Goal: Check status: Check status

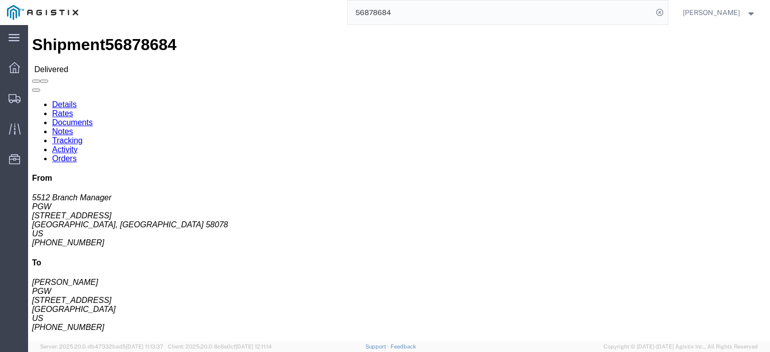
click link "Rates"
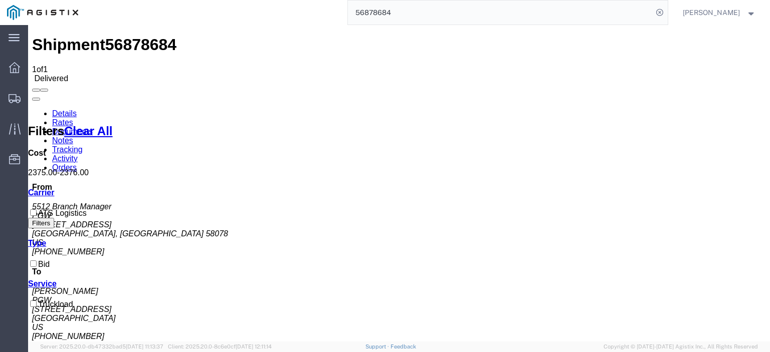
drag, startPoint x: 426, startPoint y: 17, endPoint x: 260, endPoint y: 2, distance: 166.5
click at [260, 2] on div "56878684" at bounding box center [376, 12] width 582 height 25
paste input "978459"
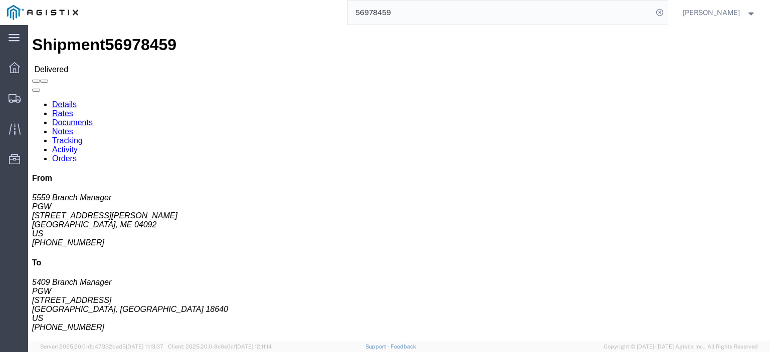
click link "Rates"
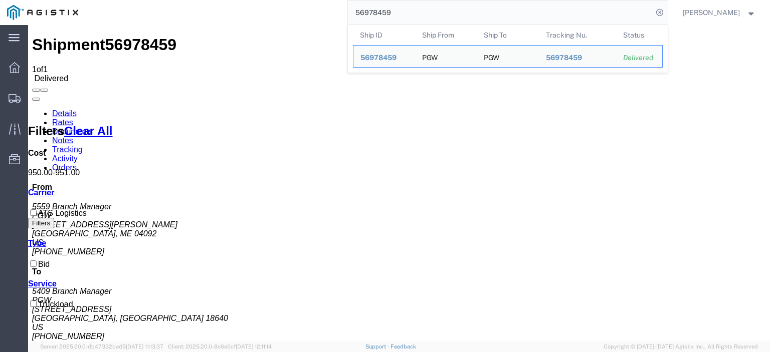
drag, startPoint x: 448, startPoint y: 5, endPoint x: 261, endPoint y: -22, distance: 189.8
click at [261, 0] on html "main_menu Created with Sketch. Collapse Menu Dashboard Shipments Traffic Resour…" at bounding box center [385, 176] width 770 height 352
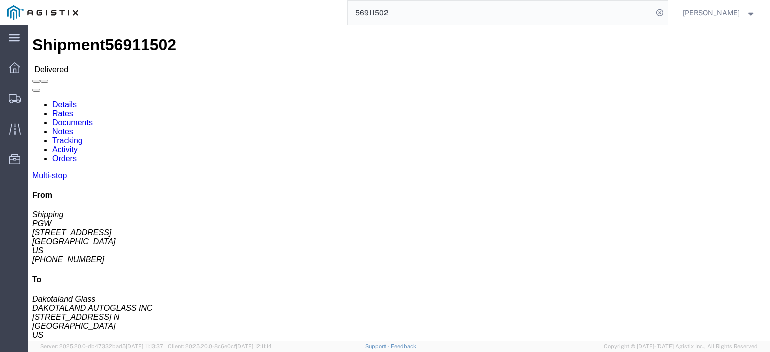
click link "Rates"
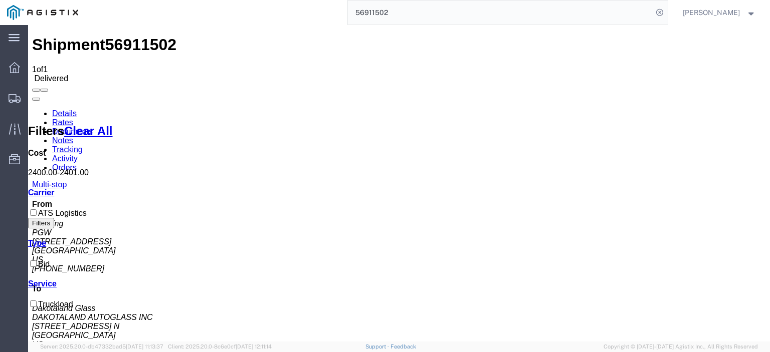
drag, startPoint x: 422, startPoint y: 10, endPoint x: 331, endPoint y: 3, distance: 91.5
click at [331, 4] on div "56911502" at bounding box center [376, 12] width 582 height 25
paste input "89637"
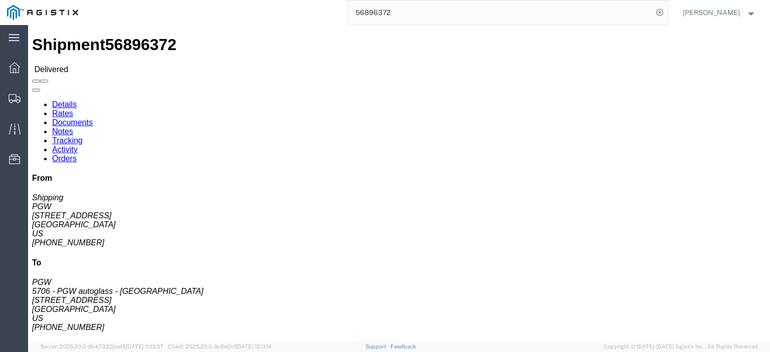
click link "Rates"
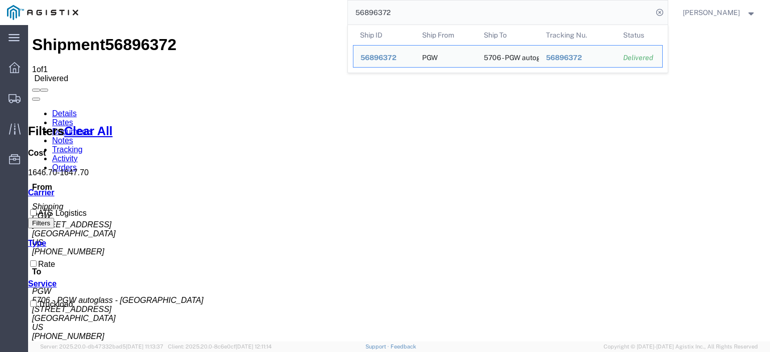
drag, startPoint x: 411, startPoint y: 10, endPoint x: 216, endPoint y: -17, distance: 196.2
click at [216, 0] on html "main_menu Created with Sketch. Collapse Menu Dashboard Shipments Traffic Resour…" at bounding box center [385, 176] width 770 height 352
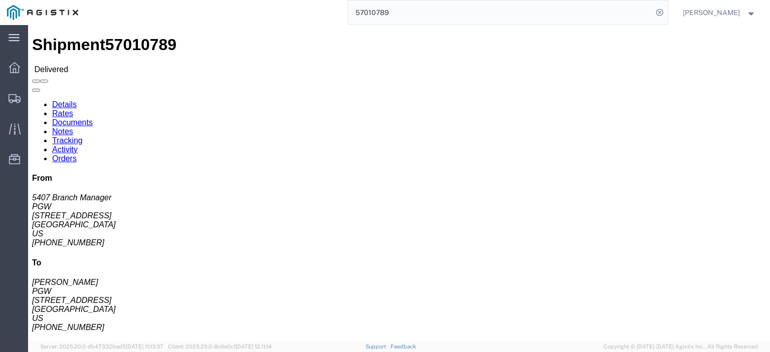
click link "Rates"
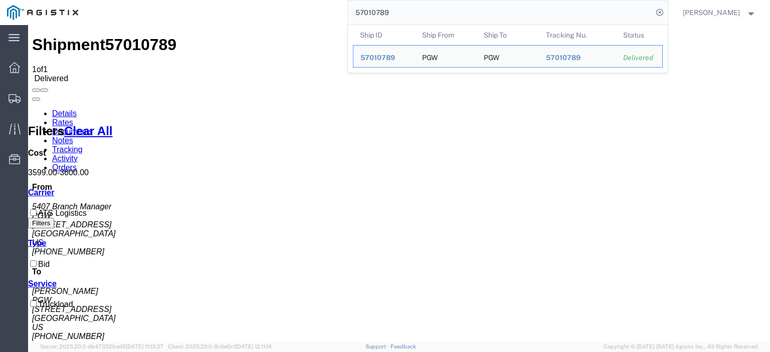
drag, startPoint x: 429, startPoint y: 22, endPoint x: 228, endPoint y: -3, distance: 202.3
click at [228, 0] on html "main_menu Created with Sketch. Collapse Menu Dashboard Shipments Traffic Resour…" at bounding box center [385, 176] width 770 height 352
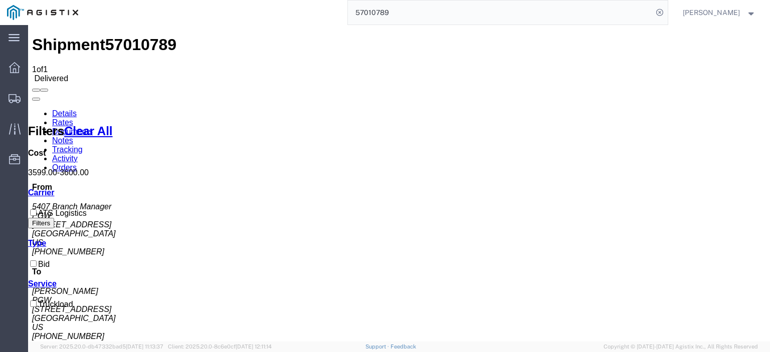
paste input "6950434"
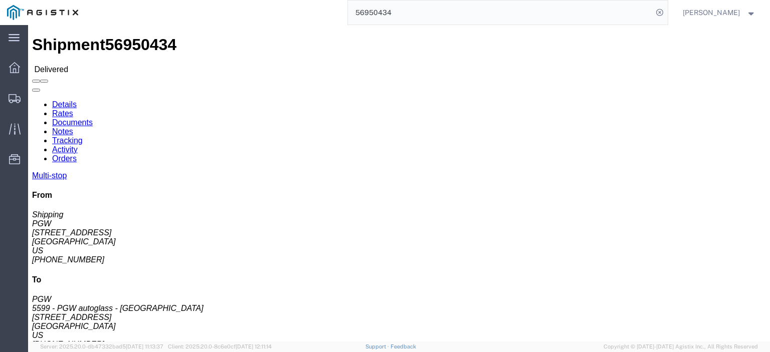
click link "Rates"
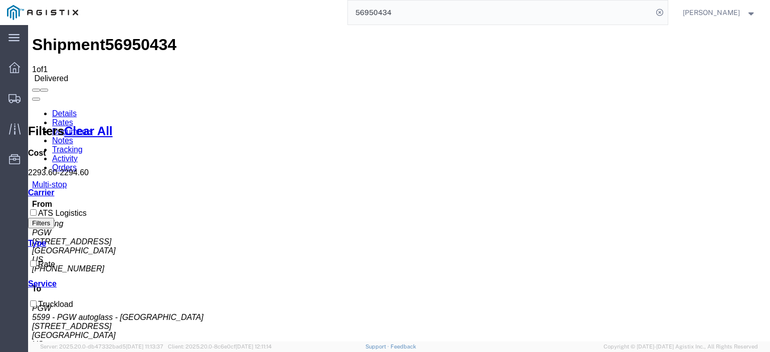
drag, startPoint x: 467, startPoint y: 16, endPoint x: 279, endPoint y: 3, distance: 189.4
click at [279, 3] on div "56950434" at bounding box center [376, 12] width 582 height 25
paste input "862779"
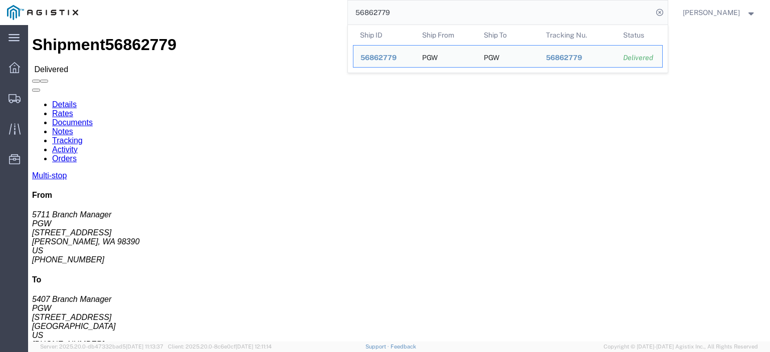
click link "Rates"
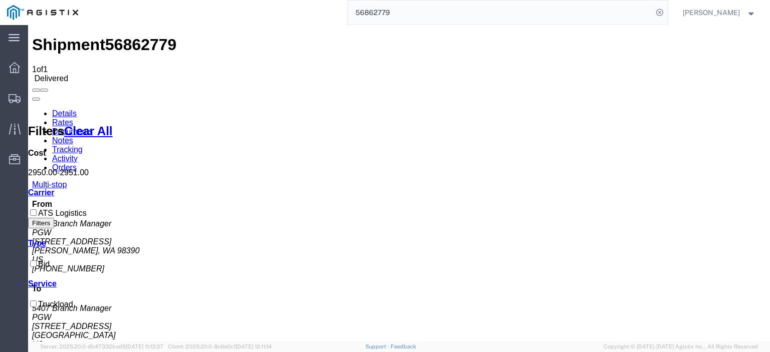
drag, startPoint x: 419, startPoint y: 7, endPoint x: 315, endPoint y: 4, distance: 104.2
click at [315, 4] on div "56862779" at bounding box center [376, 12] width 582 height 25
paste input "983875"
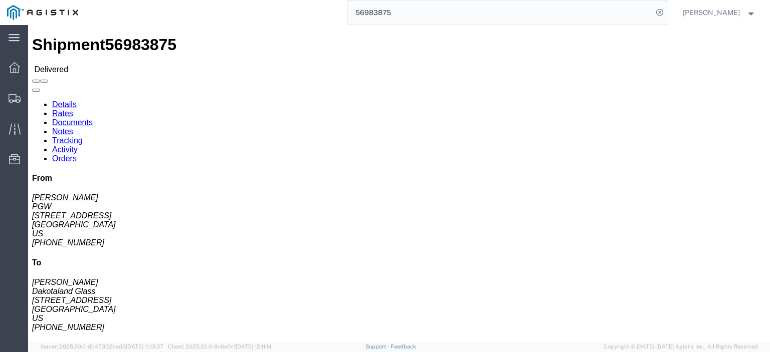
click link "Rates"
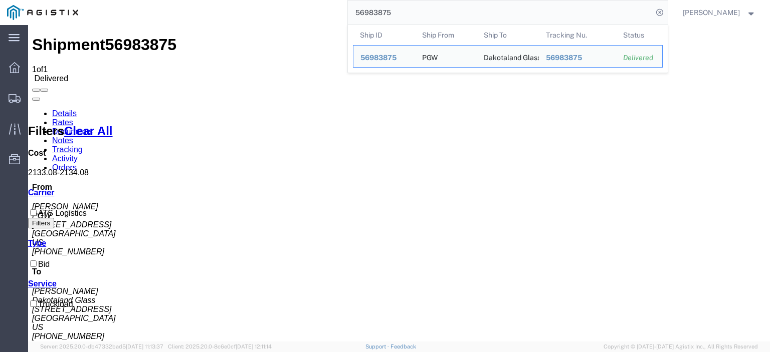
drag, startPoint x: 393, startPoint y: 13, endPoint x: 296, endPoint y: 1, distance: 98.4
click at [297, 2] on div "56983875 Ship ID Ship From Ship To Tracking Nu. Status Ship ID 56983875 Ship Fr…" at bounding box center [376, 12] width 582 height 25
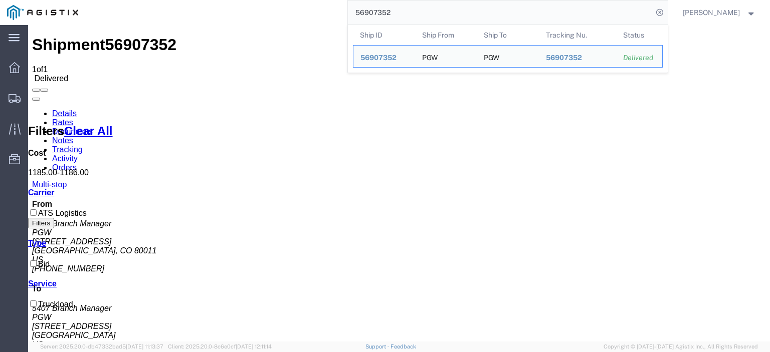
drag, startPoint x: 447, startPoint y: 12, endPoint x: 202, endPoint y: 2, distance: 244.7
click at [202, 2] on div "56907352 Ship ID Ship From Ship To Tracking Nu. Status Ship ID 56907352 Ship Fr…" at bounding box center [376, 12] width 582 height 25
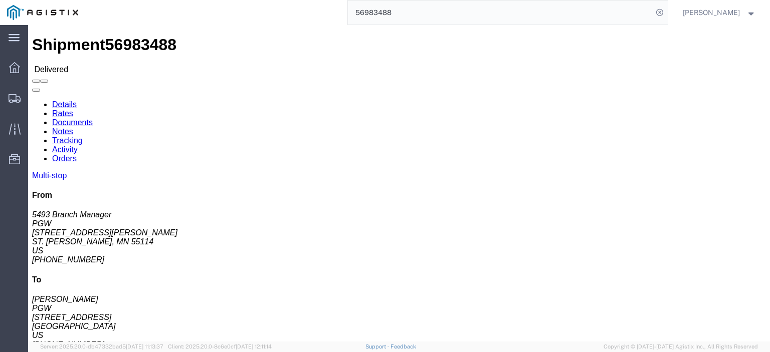
click link "Rates"
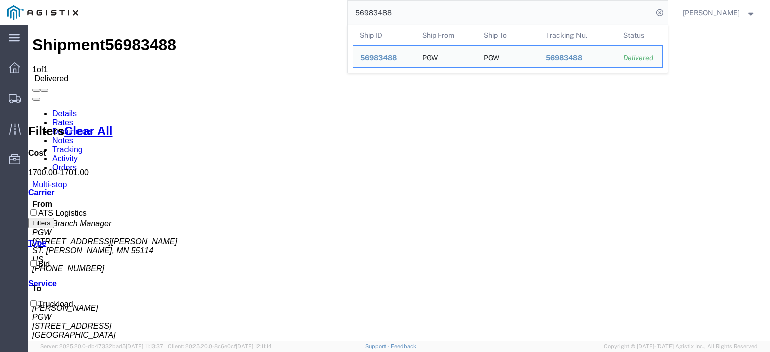
drag, startPoint x: 448, startPoint y: 11, endPoint x: 277, endPoint y: 2, distance: 172.1
click at [277, 2] on div "56983488 Ship ID Ship From Ship To Tracking Nu. Status Ship ID 56983488 Ship Fr…" at bounding box center [376, 12] width 582 height 25
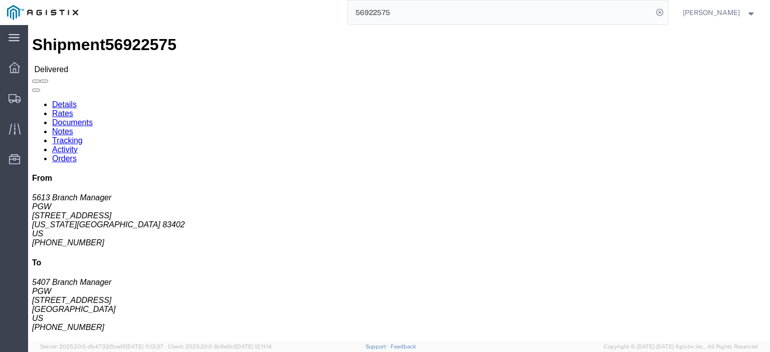
click link "Rates"
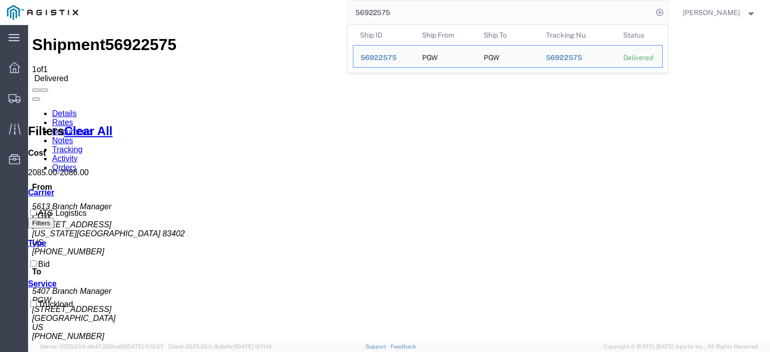
drag, startPoint x: 425, startPoint y: 8, endPoint x: 248, endPoint y: -8, distance: 178.0
click at [248, 0] on html "main_menu Created with Sketch. Collapse Menu Dashboard Shipments Traffic Resour…" at bounding box center [385, 176] width 770 height 352
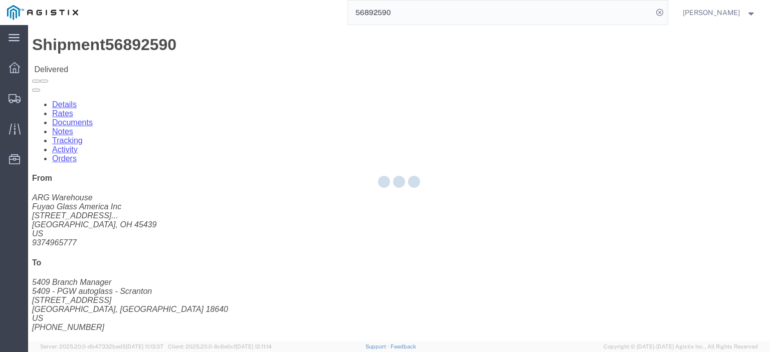
drag, startPoint x: 61, startPoint y: 39, endPoint x: 89, endPoint y: 63, distance: 37.3
click div
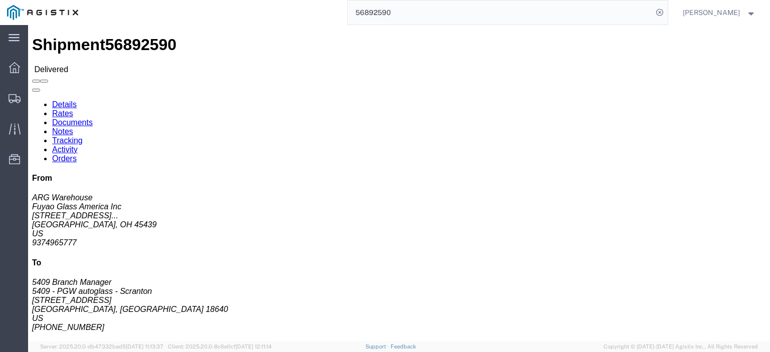
click link "Rates"
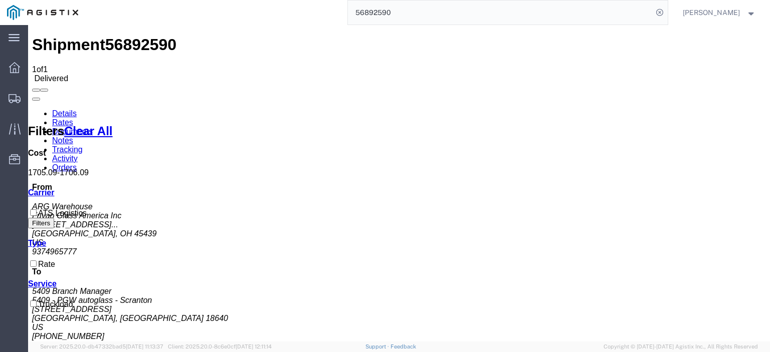
drag, startPoint x: 419, startPoint y: 11, endPoint x: 276, endPoint y: 2, distance: 143.1
click at [276, 2] on div "56892590" at bounding box center [376, 12] width 582 height 25
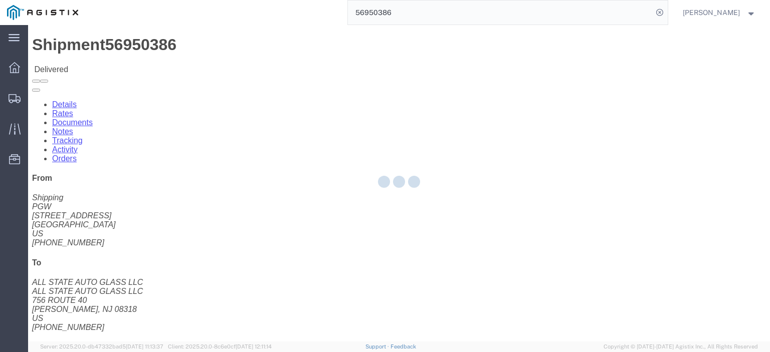
click div
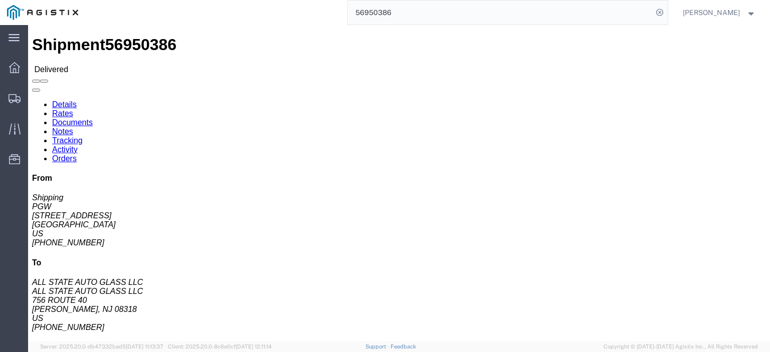
click link "Rates"
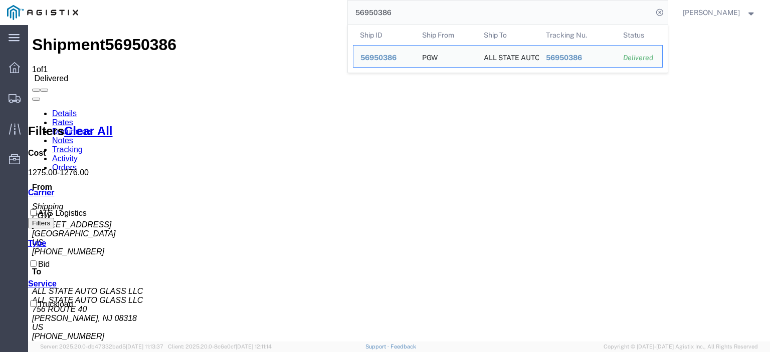
drag, startPoint x: 431, startPoint y: 15, endPoint x: 279, endPoint y: 2, distance: 153.4
click at [279, 2] on div "56950386 Ship ID Ship From Ship To Tracking Nu. Status Ship ID 56950386 Ship Fr…" at bounding box center [376, 12] width 582 height 25
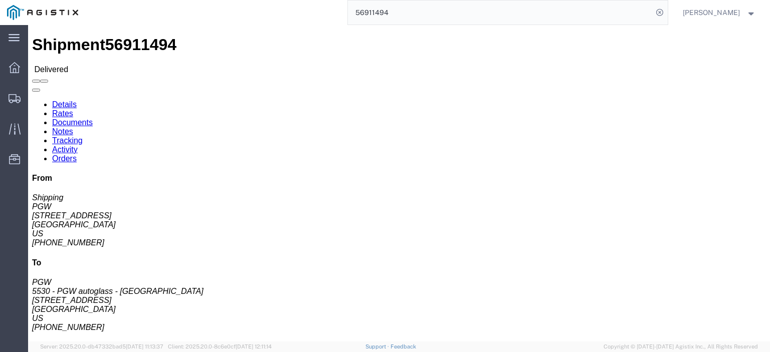
click link "Rates"
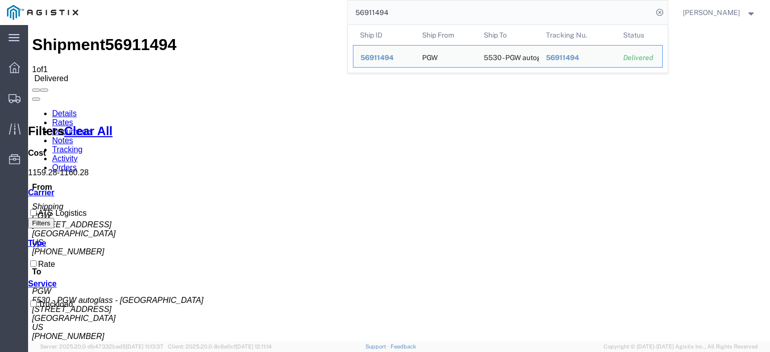
drag, startPoint x: 412, startPoint y: 11, endPoint x: 296, endPoint y: 11, distance: 115.7
click at [296, 11] on div "56911494 Ship ID Ship From Ship To Tracking Nu. Status Ship ID 56911494 Ship Fr…" at bounding box center [376, 12] width 582 height 25
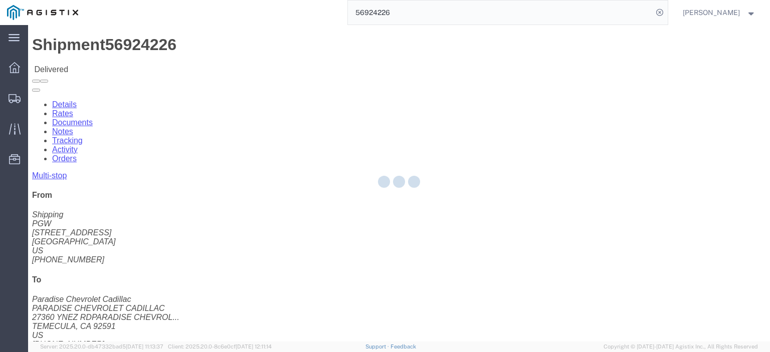
click at [97, 64] on div at bounding box center [399, 183] width 742 height 317
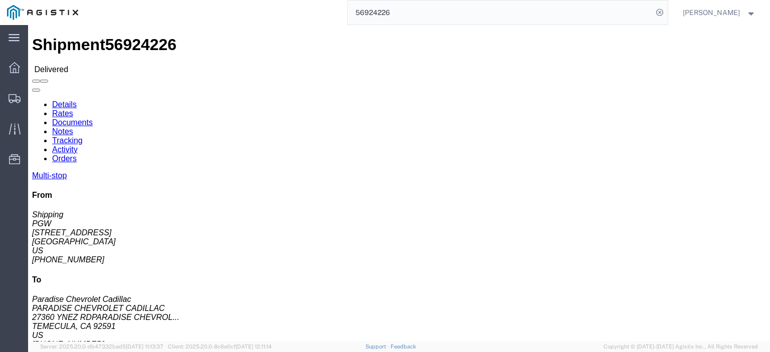
click link "Rates"
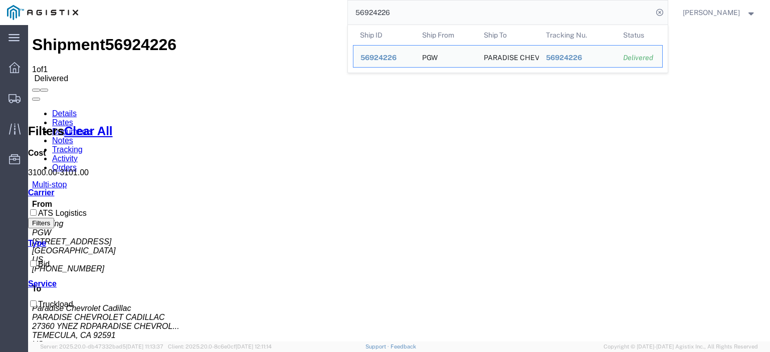
drag, startPoint x: 424, startPoint y: 10, endPoint x: 290, endPoint y: -8, distance: 134.9
click at [290, 0] on html "main_menu Created with Sketch. Collapse Menu Dashboard Shipments Traffic Resour…" at bounding box center [385, 176] width 770 height 352
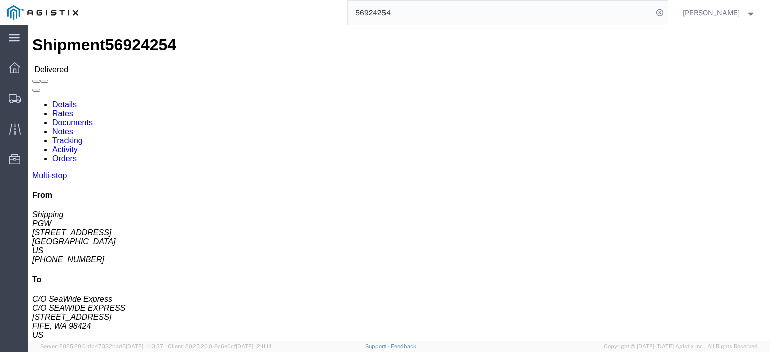
click div
click link "Rates"
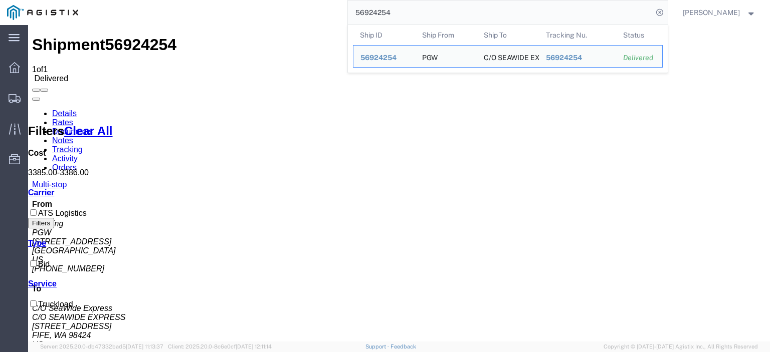
drag, startPoint x: 421, startPoint y: 14, endPoint x: 233, endPoint y: 2, distance: 188.3
click at [233, 2] on div "56924254 Ship ID Ship From Ship To Tracking Nu. Status Ship ID 56924254 Ship Fr…" at bounding box center [376, 12] width 582 height 25
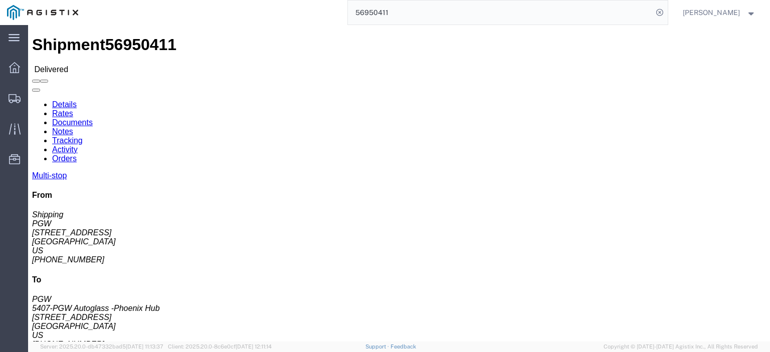
click div
click link "Rates"
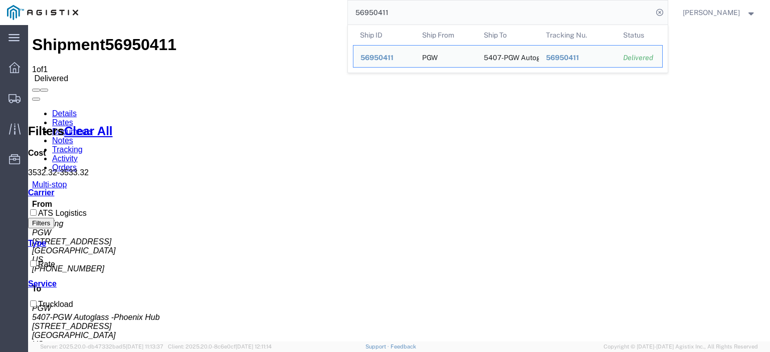
drag, startPoint x: 346, startPoint y: 2, endPoint x: 311, endPoint y: -2, distance: 35.2
click at [311, 0] on html "main_menu Created with Sketch. Collapse Menu Dashboard Shipments Traffic Resour…" at bounding box center [385, 176] width 770 height 352
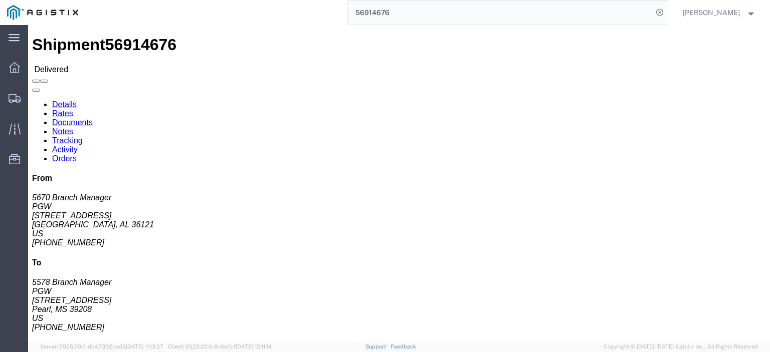
drag, startPoint x: 100, startPoint y: 70, endPoint x: 72, endPoint y: 45, distance: 37.6
click link "Rates"
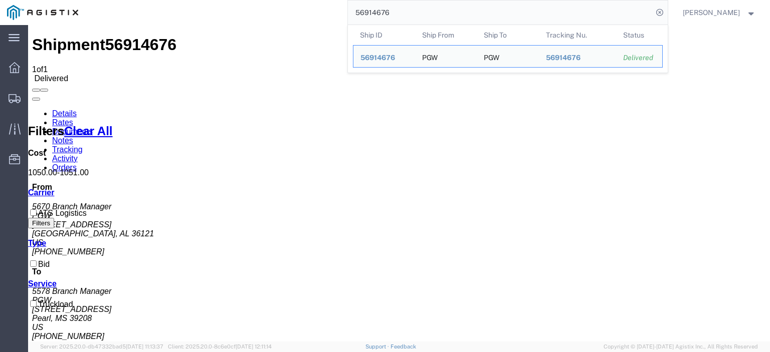
drag, startPoint x: 419, startPoint y: 10, endPoint x: 253, endPoint y: -7, distance: 167.1
click at [253, 0] on html "main_menu Created with Sketch. Collapse Menu Dashboard Shipments Traffic Resour…" at bounding box center [385, 176] width 770 height 352
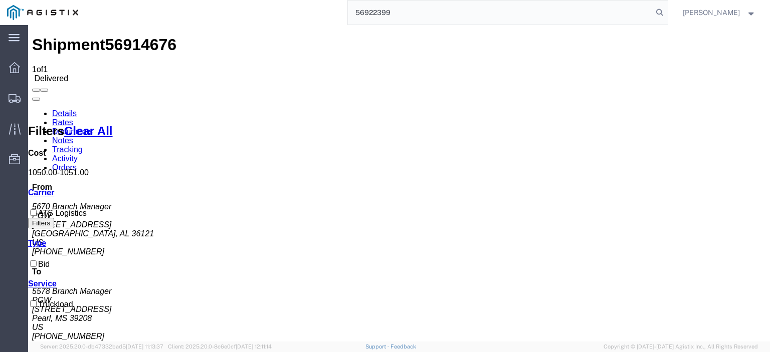
click at [443, 6] on input "56922399" at bounding box center [500, 13] width 305 height 24
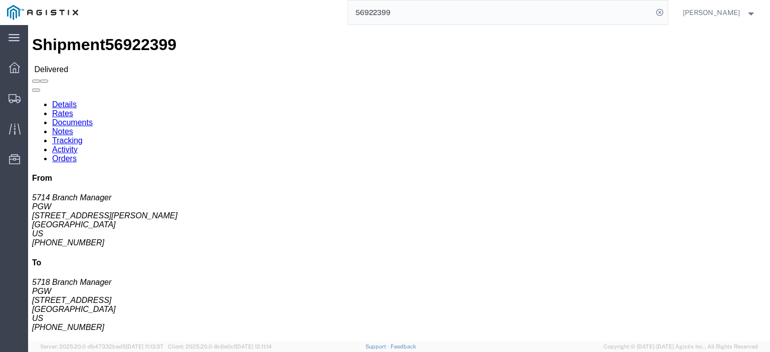
click link "Rates"
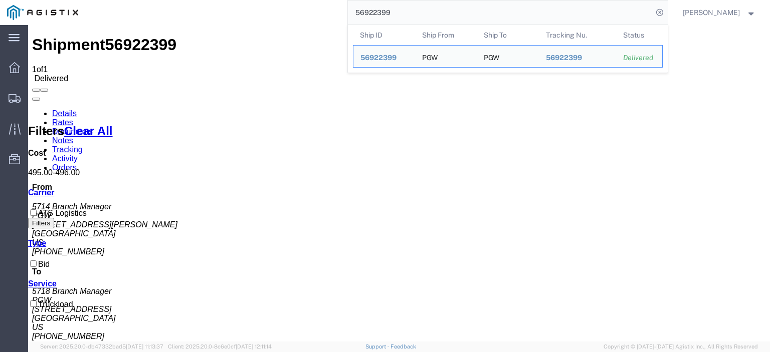
drag, startPoint x: 444, startPoint y: 6, endPoint x: 327, endPoint y: -3, distance: 118.0
click at [327, 0] on html "main_menu Created with Sketch. Collapse Menu Dashboard Shipments Traffic Resour…" at bounding box center [385, 176] width 770 height 352
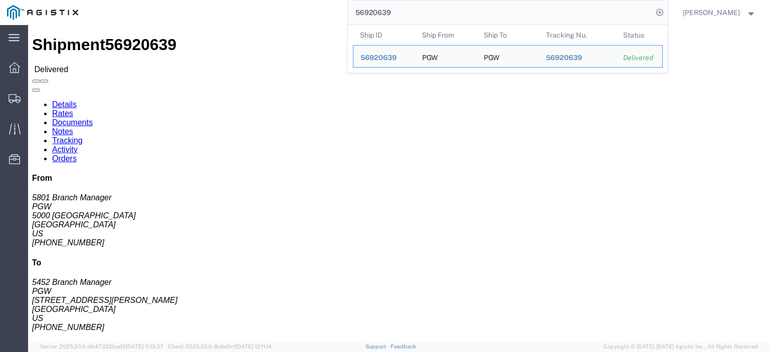
click link "Rates"
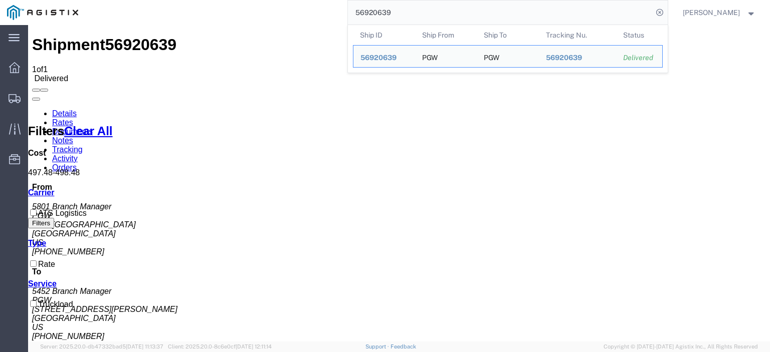
drag, startPoint x: 427, startPoint y: 8, endPoint x: 311, endPoint y: 6, distance: 116.3
click at [311, 6] on div "56920639 Ship ID Ship From Ship To Tracking Nu. Status Ship ID 56920639 Ship Fr…" at bounding box center [376, 12] width 582 height 25
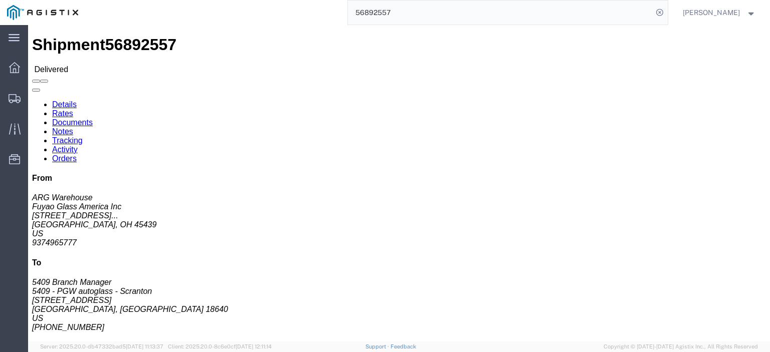
click link "Rates"
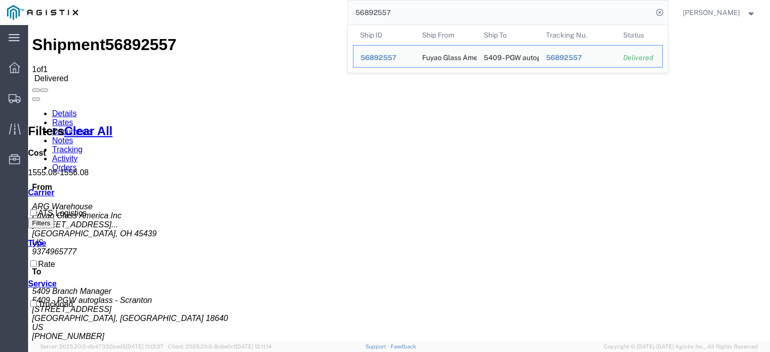
drag, startPoint x: 437, startPoint y: 11, endPoint x: 308, endPoint y: 5, distance: 129.9
click at [308, 6] on div "56892557 Ship ID Ship From Ship To Tracking Nu. Status Ship ID 56892557 Ship Fr…" at bounding box center [376, 12] width 582 height 25
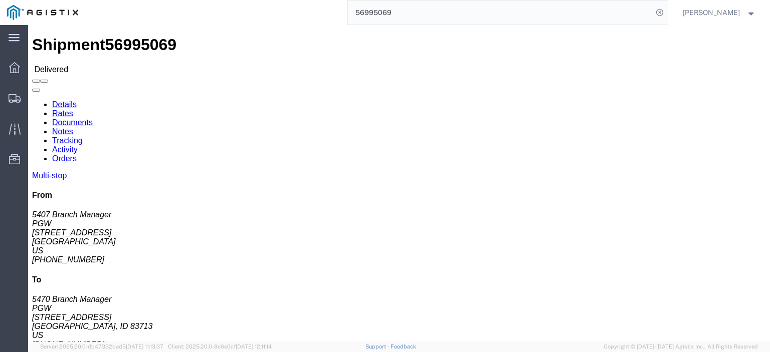
click link "Rates"
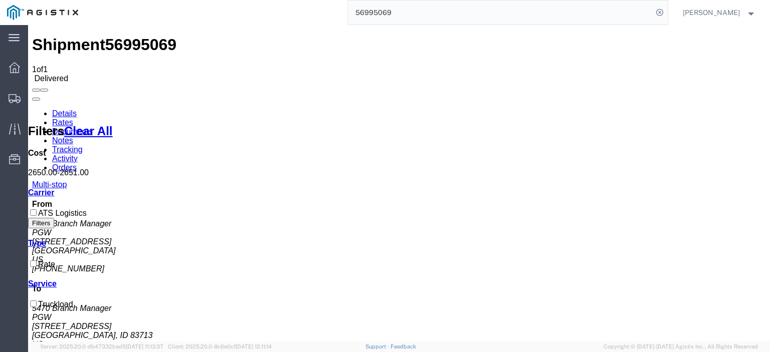
drag, startPoint x: 457, startPoint y: 20, endPoint x: 299, endPoint y: 21, distance: 158.8
click at [299, 21] on div "56995069" at bounding box center [376, 12] width 582 height 25
paste input "6683"
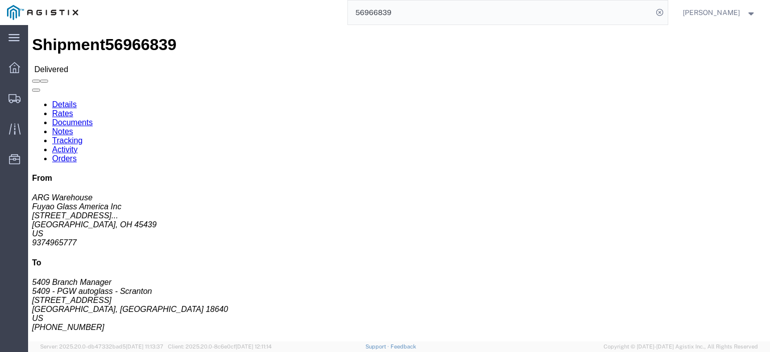
click link "Rates"
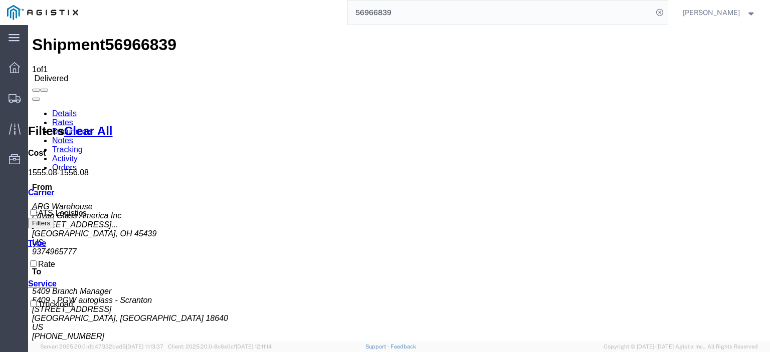
drag, startPoint x: 447, startPoint y: 13, endPoint x: 271, endPoint y: 1, distance: 176.7
click at [273, 4] on div "56966839" at bounding box center [376, 12] width 582 height 25
paste input "878068"
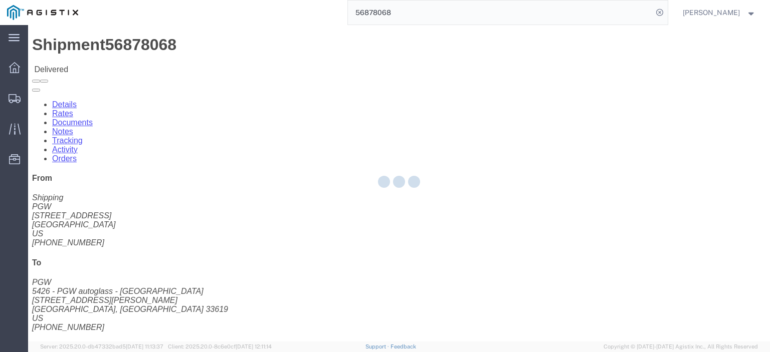
click at [94, 73] on div at bounding box center [399, 183] width 742 height 317
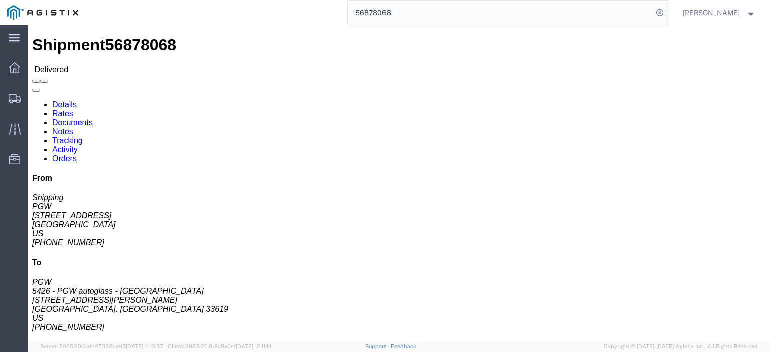
click link "Rates"
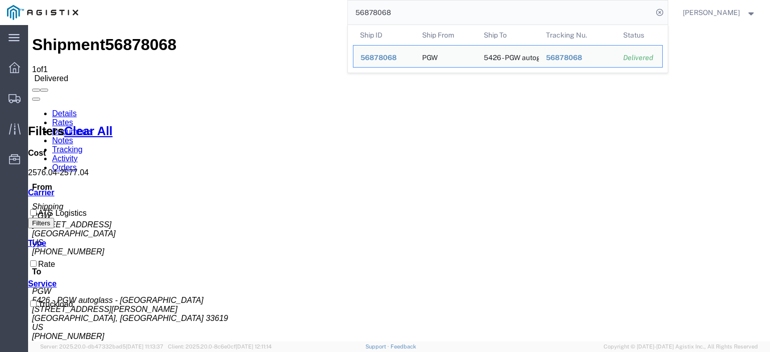
drag, startPoint x: 357, startPoint y: 13, endPoint x: 295, endPoint y: -2, distance: 63.8
click at [295, 0] on html "main_menu Created with Sketch. Collapse Menu Dashboard Shipments Traffic Resour…" at bounding box center [385, 176] width 770 height 352
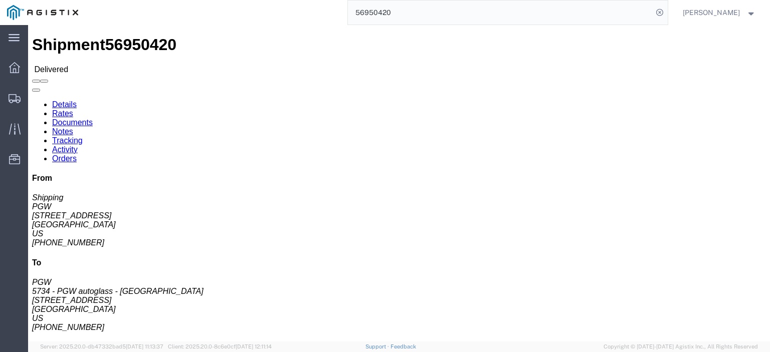
click link "Rates"
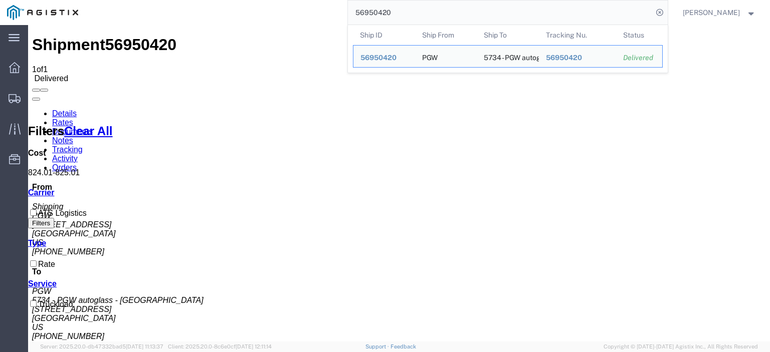
drag, startPoint x: 416, startPoint y: 15, endPoint x: 289, endPoint y: 6, distance: 128.1
click at [289, 6] on div "56950420 Ship ID Ship From Ship To Tracking Nu. Status Ship ID 56950420 Ship Fr…" at bounding box center [376, 12] width 582 height 25
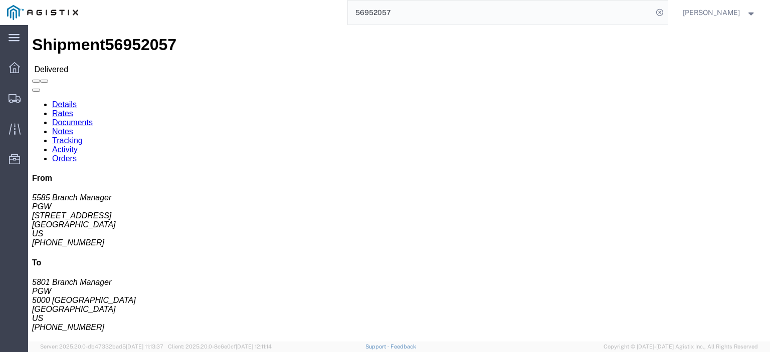
click link "Rates"
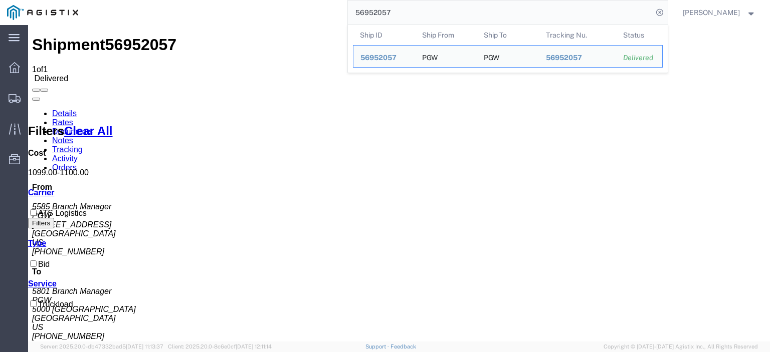
drag, startPoint x: 424, startPoint y: 18, endPoint x: 329, endPoint y: 16, distance: 95.7
click at [329, 16] on div "56952057 Ship ID Ship From Ship To Tracking Nu. Status Ship ID 56952057 Ship Fr…" at bounding box center [376, 12] width 582 height 25
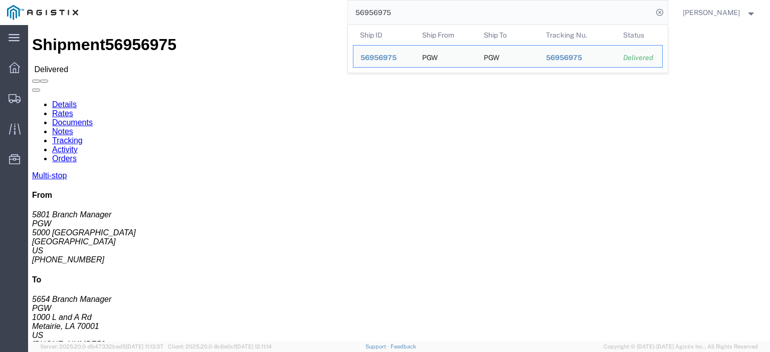
click link "Rates"
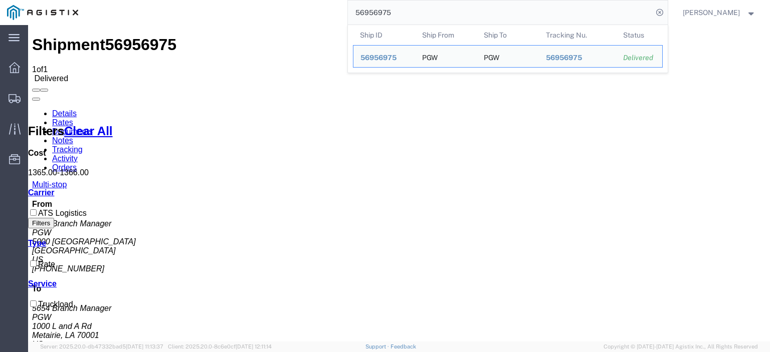
drag, startPoint x: 425, startPoint y: 15, endPoint x: 303, endPoint y: 11, distance: 122.3
click at [303, 11] on div "56956975 Ship ID Ship From Ship To Tracking Nu. Status Ship ID 56956975 Ship Fr…" at bounding box center [376, 12] width 582 height 25
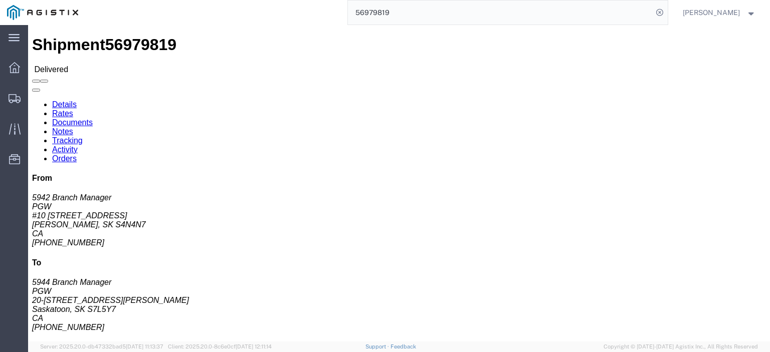
drag, startPoint x: 93, startPoint y: 64, endPoint x: 65, endPoint y: 39, distance: 37.6
click link "Rates"
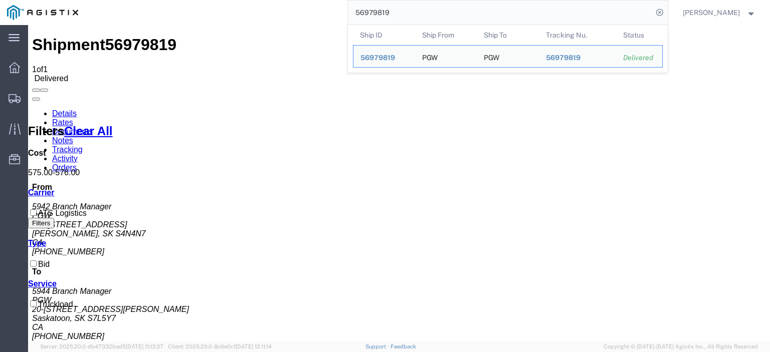
drag, startPoint x: 412, startPoint y: 16, endPoint x: 262, endPoint y: 13, distance: 150.3
click at [262, 13] on div "56979819 Ship ID Ship From Ship To Tracking Nu. Status Ship ID 56979819 Ship Fr…" at bounding box center [376, 12] width 582 height 25
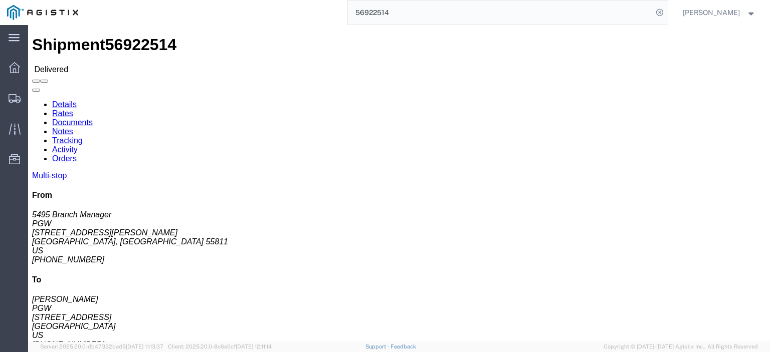
click link "Rates"
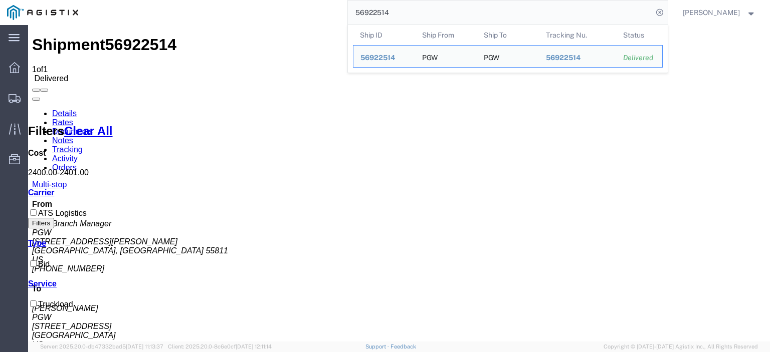
drag, startPoint x: 421, startPoint y: 17, endPoint x: 271, endPoint y: 11, distance: 150.4
click at [271, 11] on div "56922514 Ship ID Ship From Ship To Tracking Nu. Status Ship ID 56922514 Ship Fr…" at bounding box center [376, 12] width 582 height 25
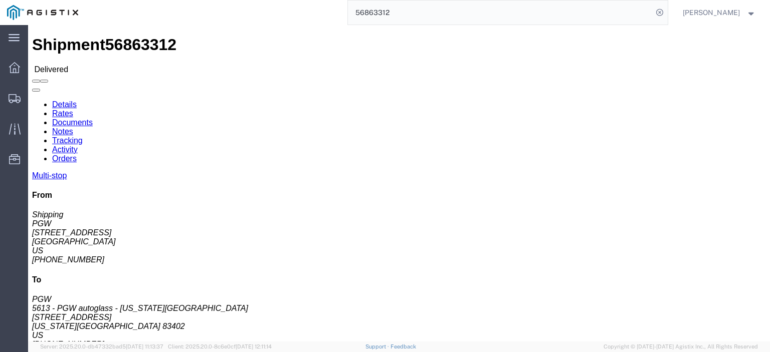
click link "Rates"
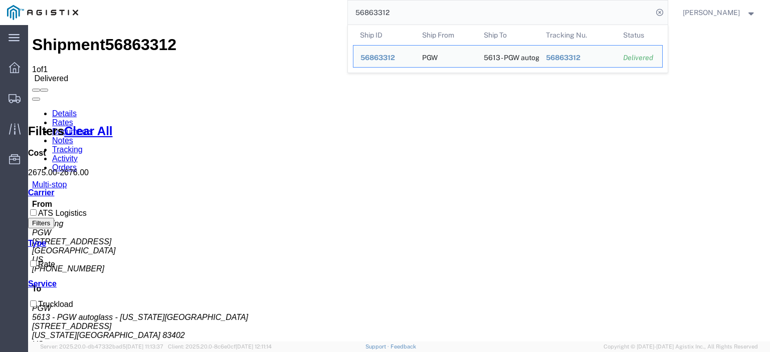
drag, startPoint x: 408, startPoint y: 13, endPoint x: 252, endPoint y: -15, distance: 158.7
click at [252, 0] on html "main_menu Created with Sketch. Collapse Menu Dashboard Shipments Traffic Resour…" at bounding box center [385, 176] width 770 height 352
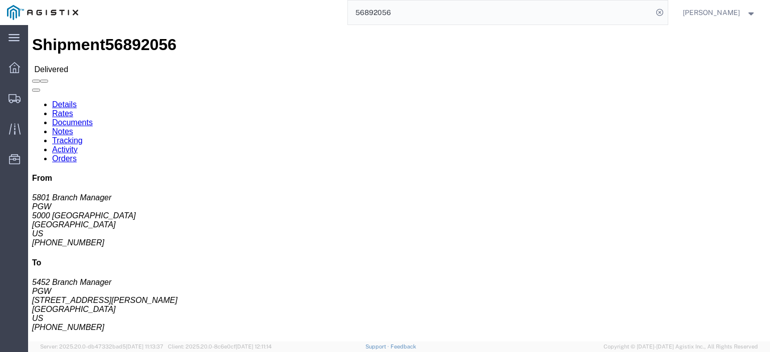
click link "Rates"
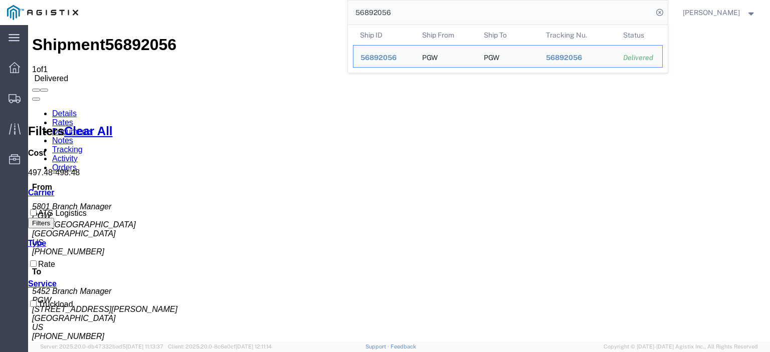
drag, startPoint x: 440, startPoint y: 5, endPoint x: 275, endPoint y: 1, distance: 164.9
click at [275, 1] on div "56892056 Ship ID Ship From Ship To Tracking Nu. Status Ship ID 56892056 Ship Fr…" at bounding box center [376, 12] width 582 height 25
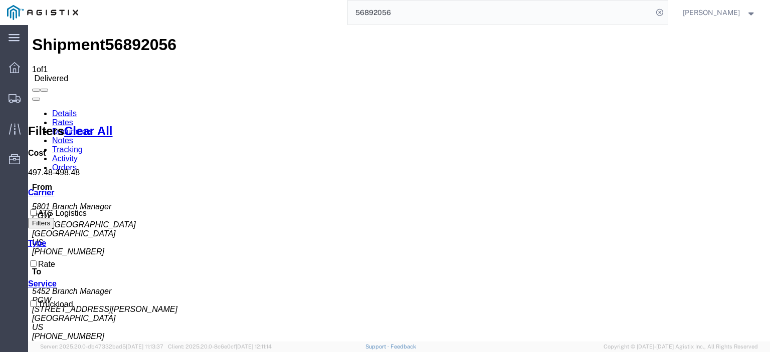
paste input "967960"
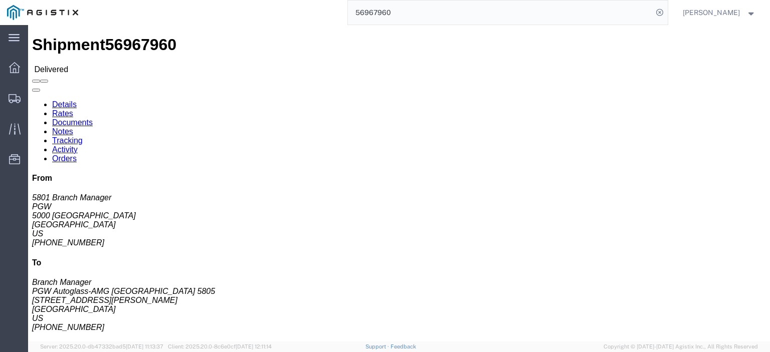
click div
click link "Rates"
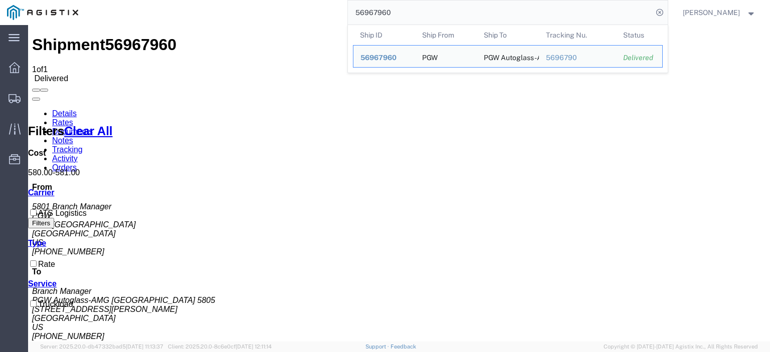
drag, startPoint x: 419, startPoint y: 18, endPoint x: 307, endPoint y: -2, distance: 113.9
click at [307, 0] on html "main_menu Created with Sketch. Collapse Menu Dashboard Shipments Traffic Resour…" at bounding box center [385, 176] width 770 height 352
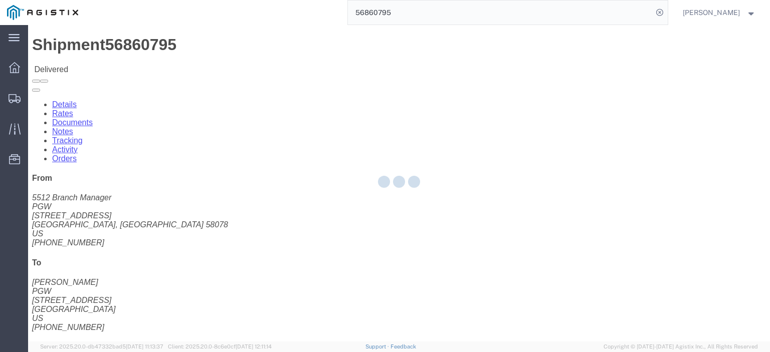
click at [86, 63] on div at bounding box center [399, 183] width 742 height 317
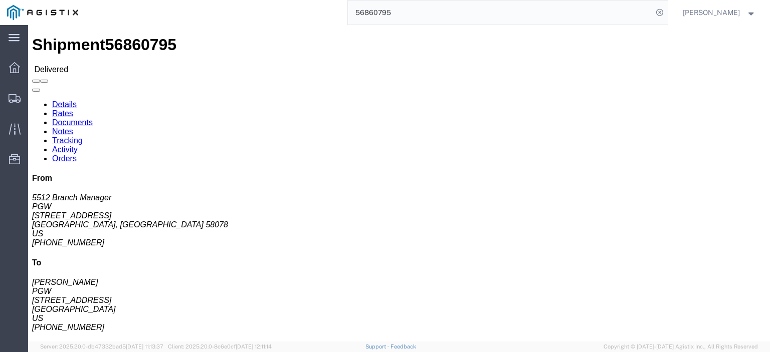
click link "Rates"
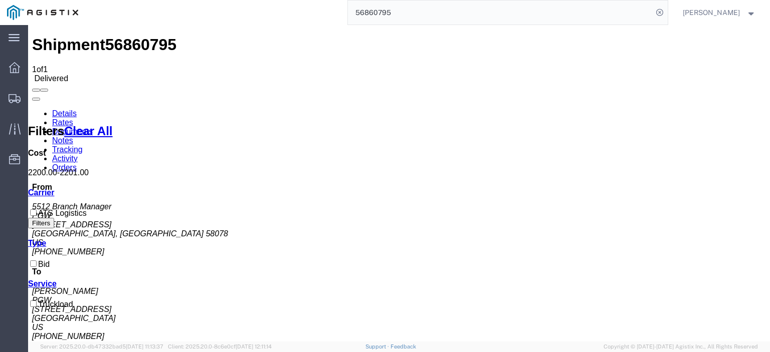
drag, startPoint x: 415, startPoint y: 6, endPoint x: 287, endPoint y: 1, distance: 128.4
click at [287, 1] on div "56860795" at bounding box center [376, 12] width 582 height 25
paste input "7021859"
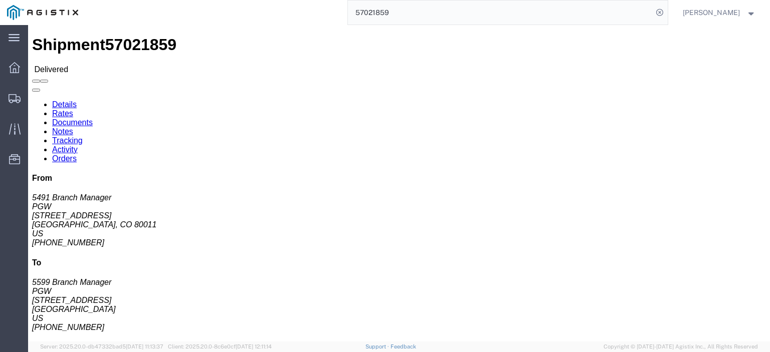
click link "Rates"
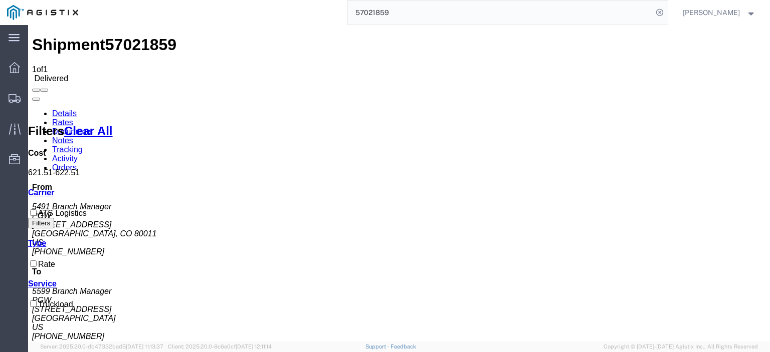
drag, startPoint x: 411, startPoint y: 15, endPoint x: 337, endPoint y: 8, distance: 74.0
click at [337, 8] on div "57021859" at bounding box center [376, 12] width 582 height 25
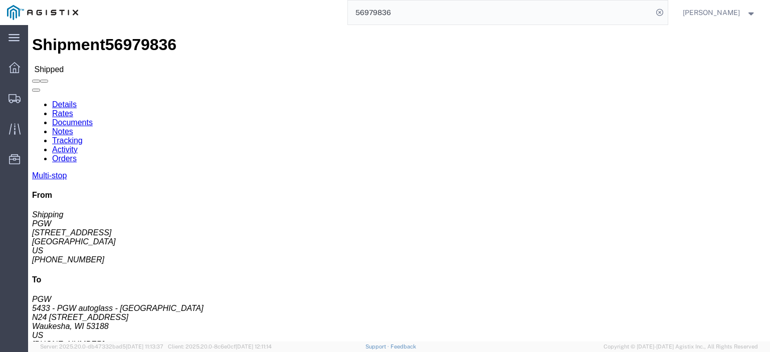
click link "Rates"
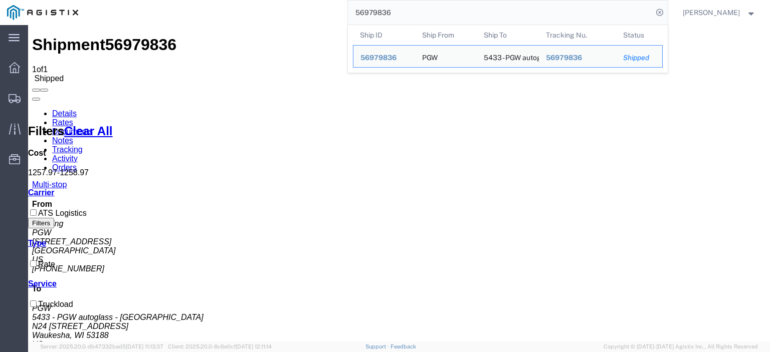
drag, startPoint x: 353, startPoint y: 9, endPoint x: 275, endPoint y: -5, distance: 79.3
click at [275, 0] on html "main_menu Created with Sketch. Collapse Menu Dashboard Shipments Traffic Resour…" at bounding box center [385, 176] width 770 height 352
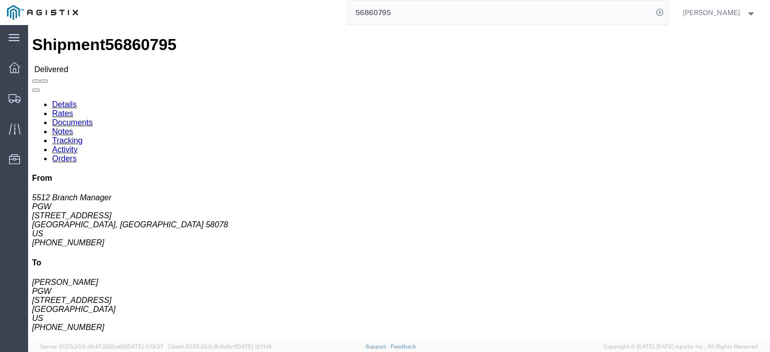
click link "Rates"
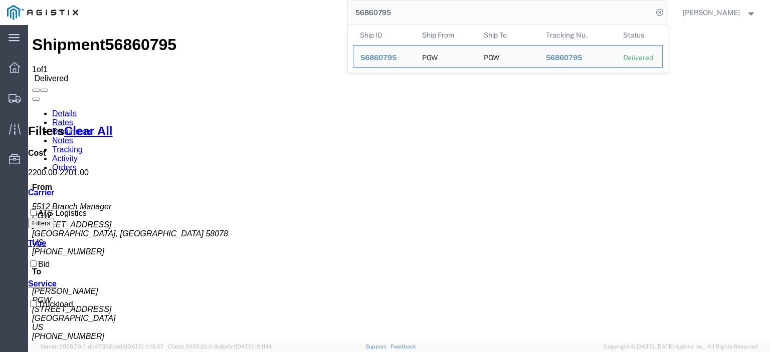
drag, startPoint x: 419, startPoint y: 7, endPoint x: 290, endPoint y: 7, distance: 128.8
click at [293, 7] on div "56860795 Ship ID Ship From Ship To Tracking Nu. Status Ship ID 56860795 Ship Fr…" at bounding box center [376, 12] width 582 height 25
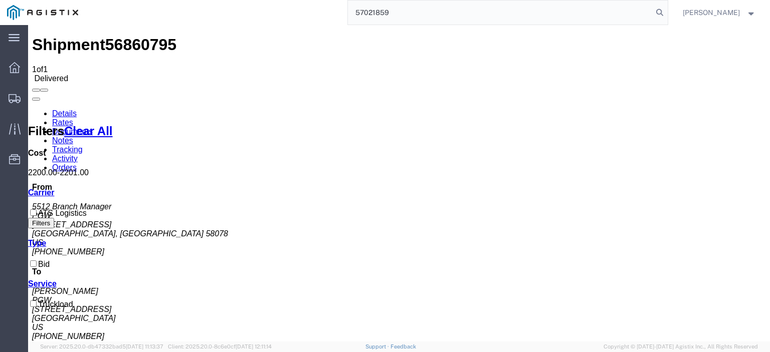
type input "57021859"
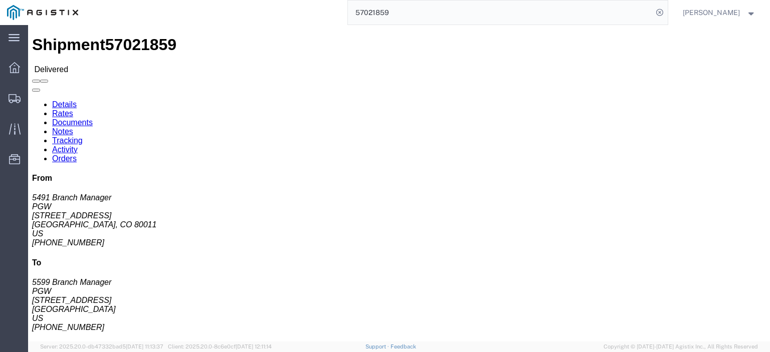
click link "Rates"
